Goal: Task Accomplishment & Management: Manage account settings

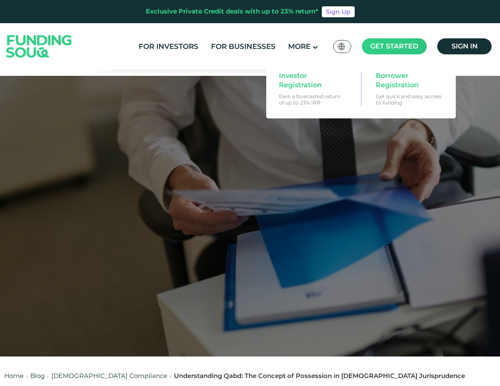
click at [387, 47] on span "Get started" at bounding box center [394, 46] width 48 height 8
click at [389, 43] on span "Get started" at bounding box center [394, 46] width 48 height 8
click at [388, 43] on span "Get started" at bounding box center [394, 46] width 48 height 8
click at [388, 44] on span "Get started" at bounding box center [394, 46] width 48 height 8
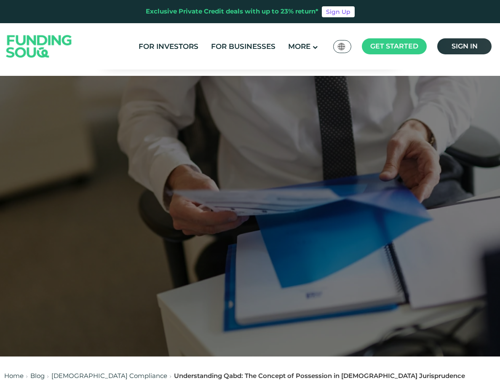
click at [465, 43] on span "Sign in" at bounding box center [464, 46] width 26 height 8
